Goal: Navigation & Orientation: Go to known website

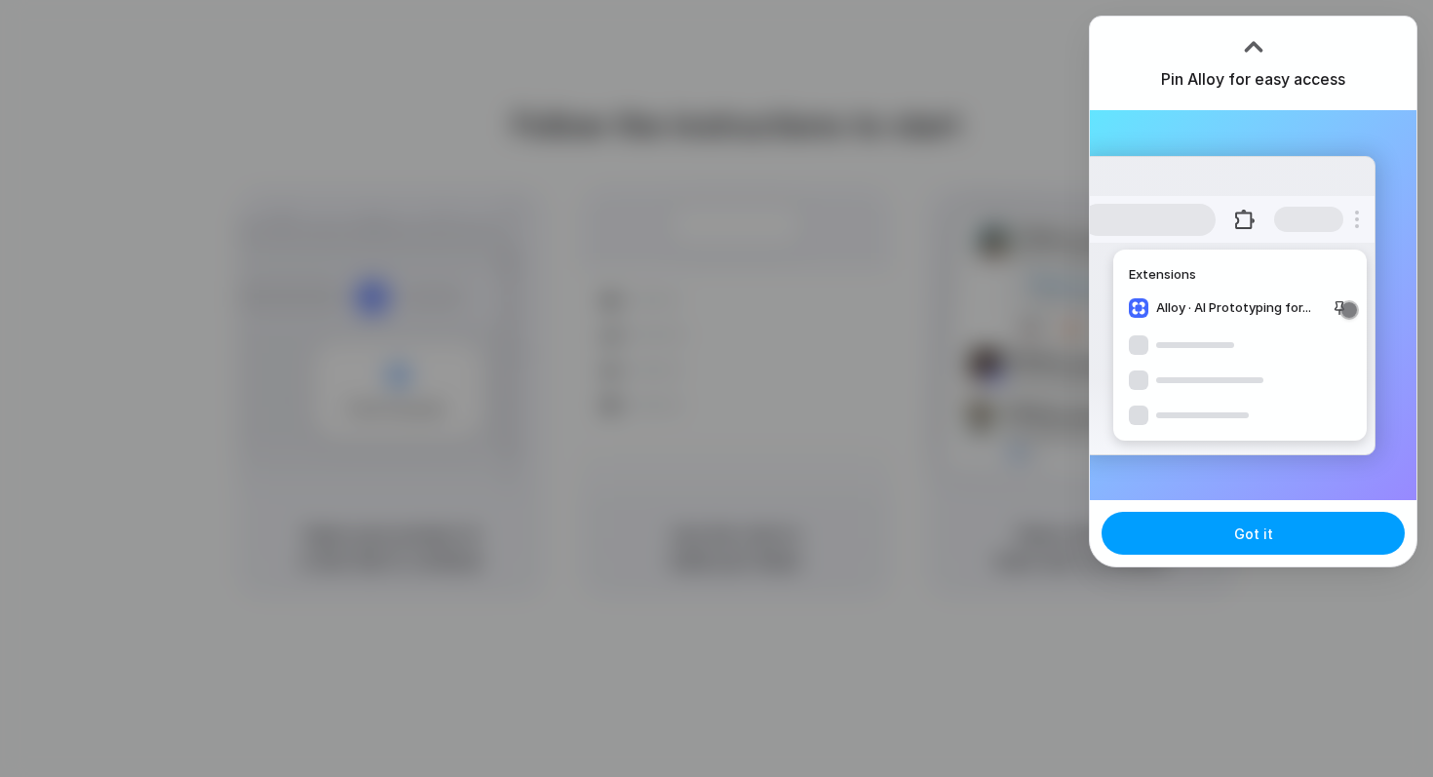
click at [1229, 537] on button "Got it" at bounding box center [1253, 533] width 303 height 43
